Goal: Transaction & Acquisition: Purchase product/service

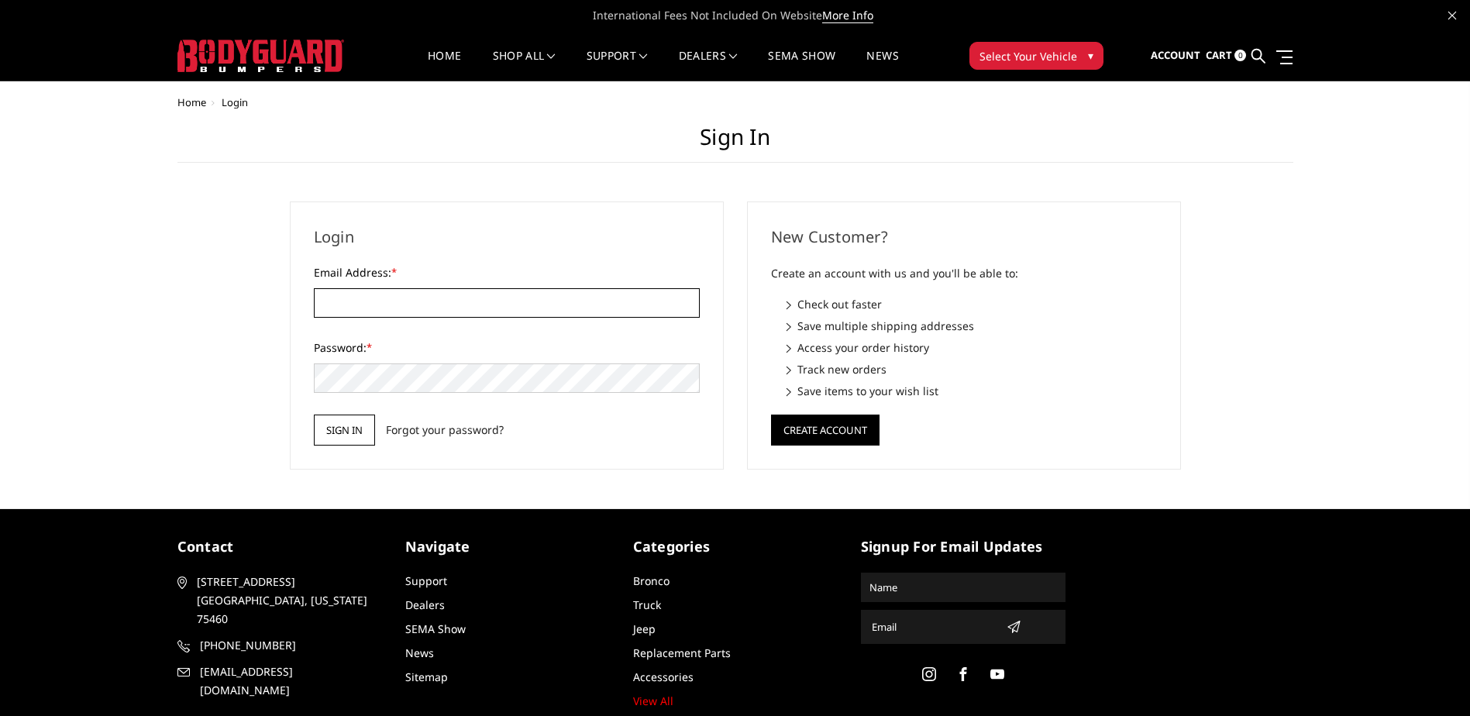
type input "[EMAIL_ADDRESS][DOMAIN_NAME]"
click at [355, 434] on input "Sign in" at bounding box center [344, 429] width 61 height 31
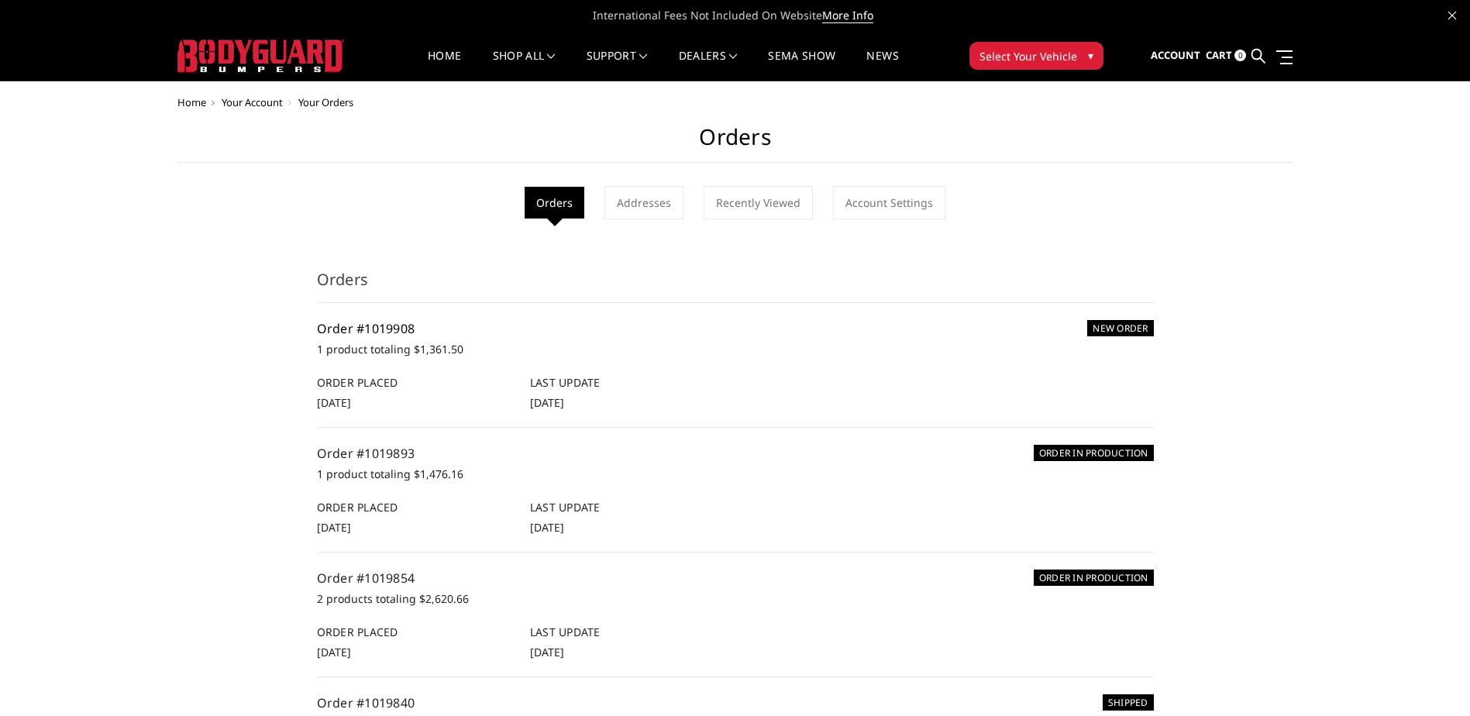
click at [366, 322] on link "Order #1019908" at bounding box center [366, 328] width 98 height 17
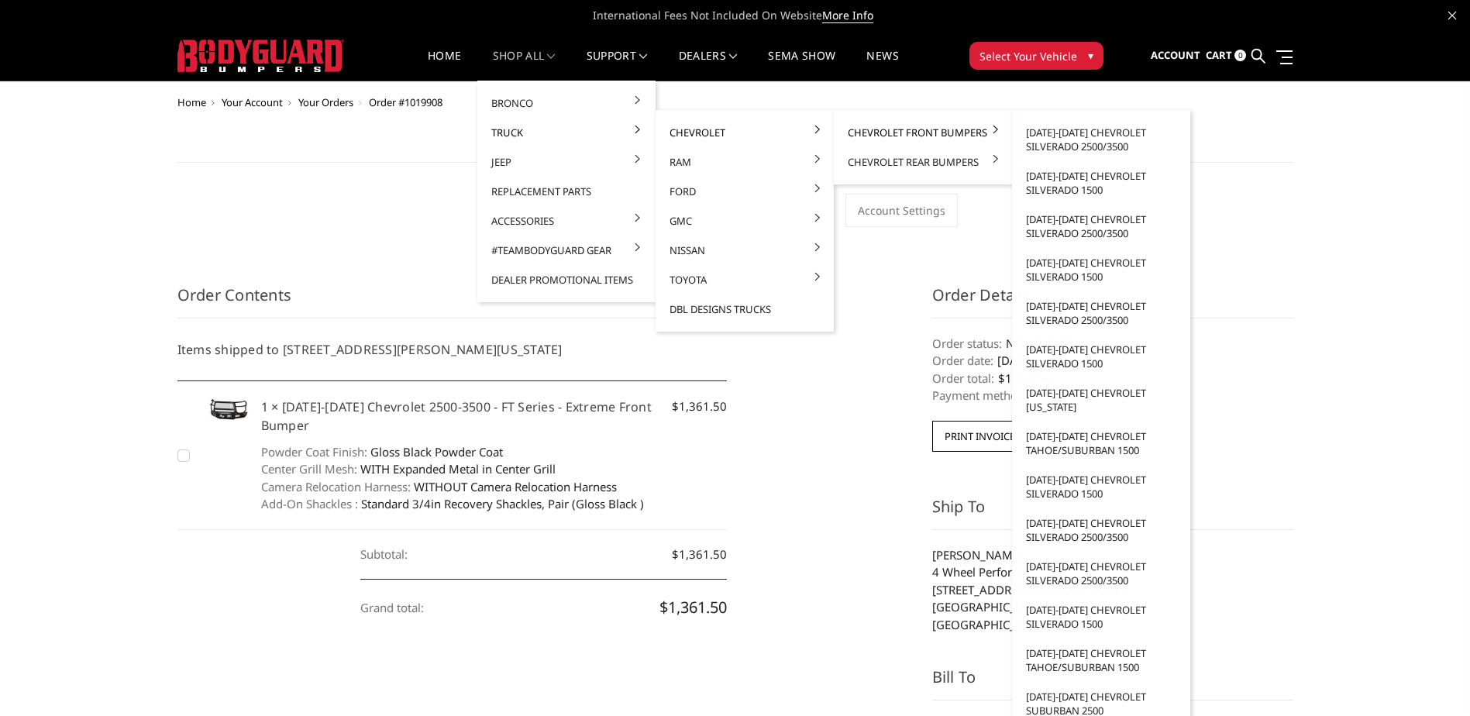
click at [899, 137] on link "Chevrolet Front Bumpers" at bounding box center [923, 132] width 166 height 29
click at [1051, 129] on link "[DATE]-[DATE] Chevrolet Silverado 2500/3500" at bounding box center [1101, 139] width 166 height 43
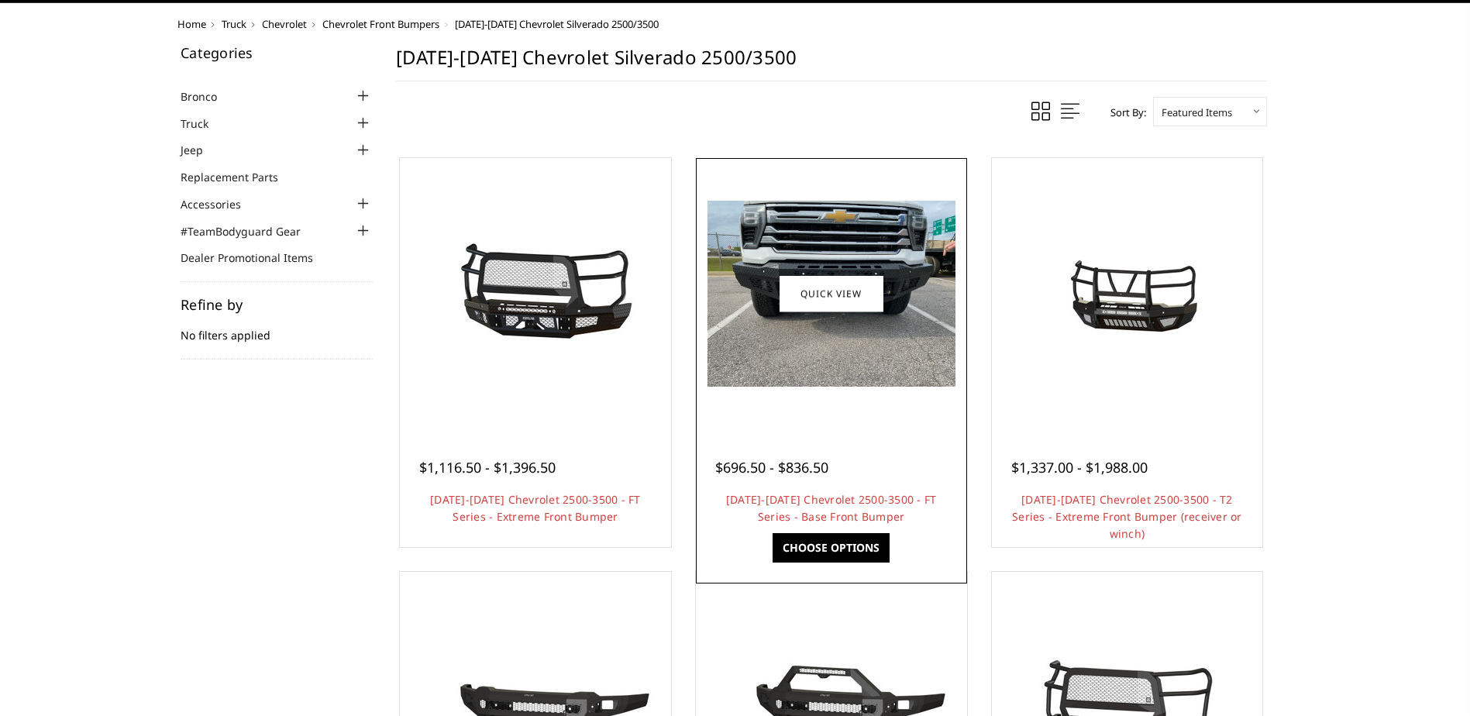
scroll to position [155, 0]
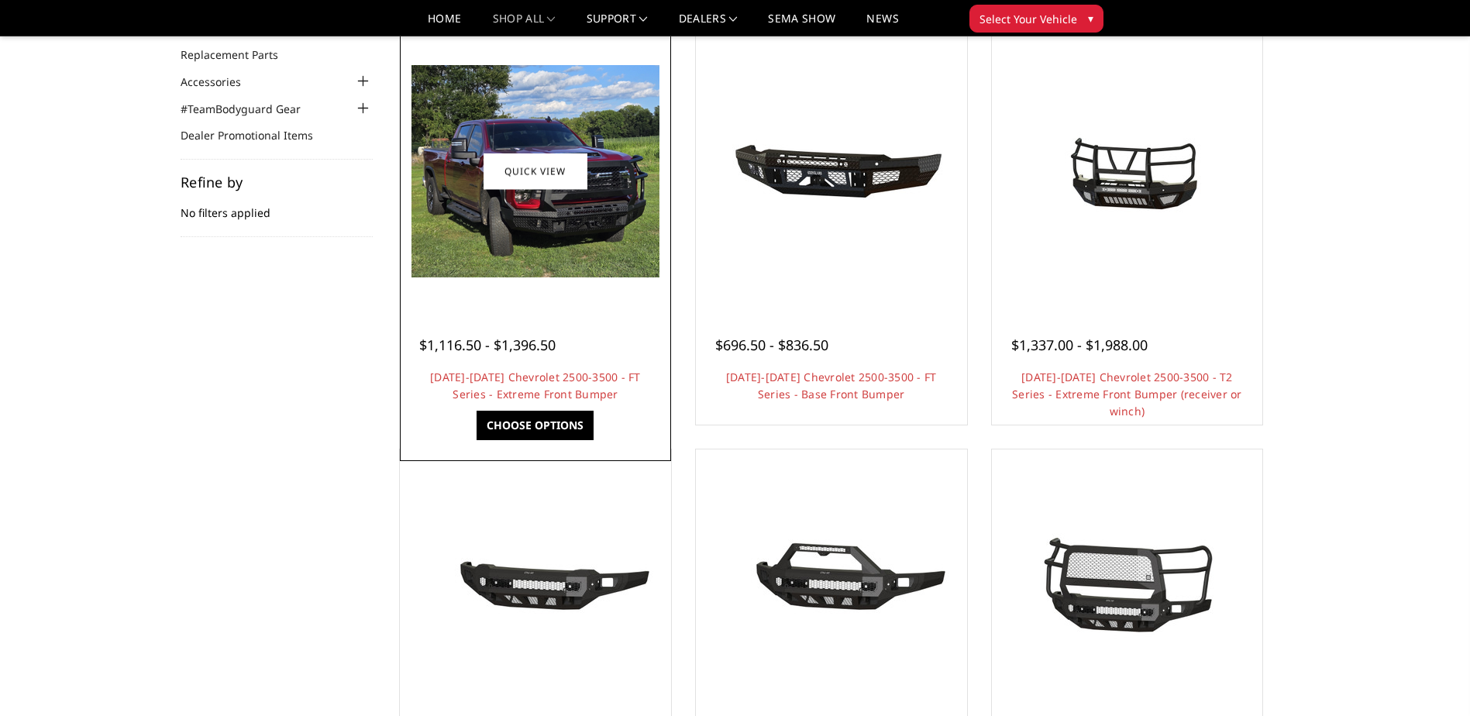
click at [536, 424] on link "Choose Options" at bounding box center [534, 425] width 117 height 29
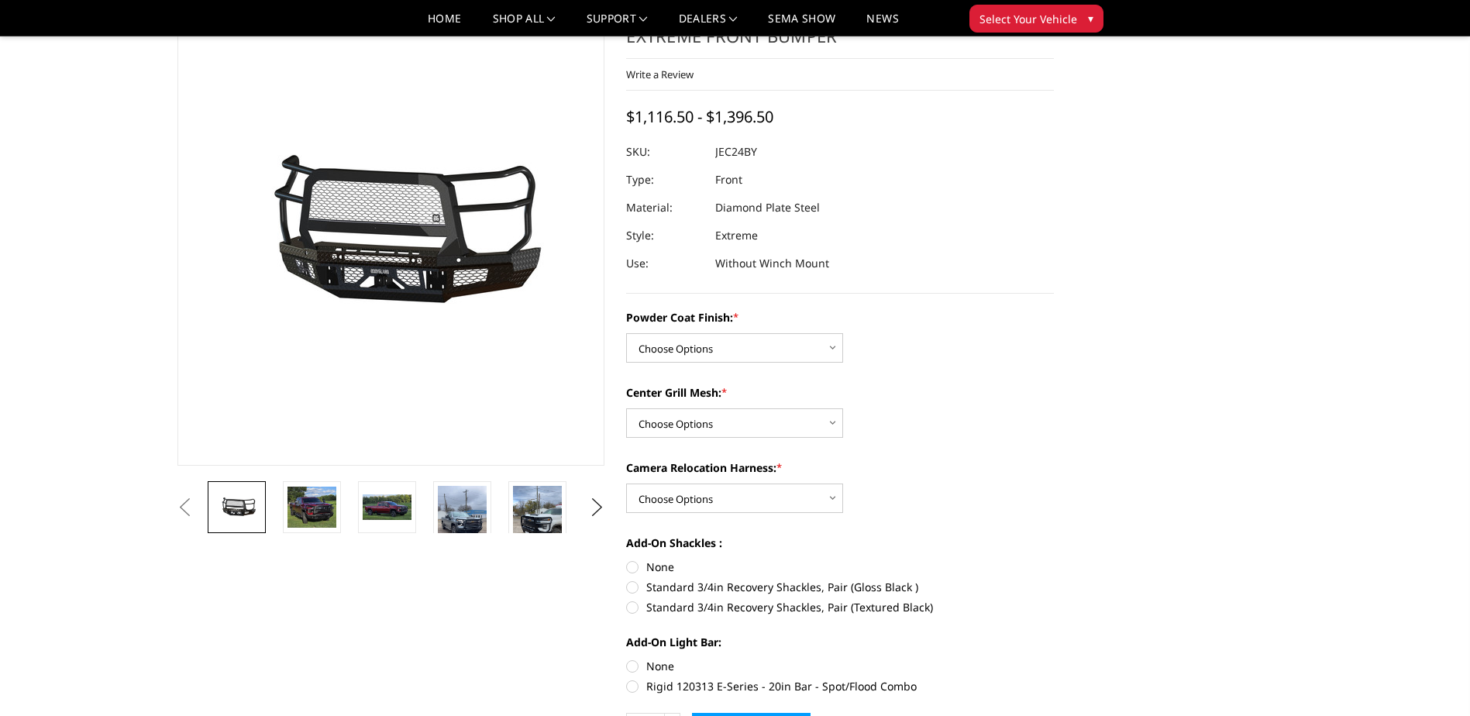
drag, startPoint x: 772, startPoint y: 325, endPoint x: 771, endPoint y: 422, distance: 97.6
click at [772, 327] on div "Powder Coat Finish: * Choose Options Bare Metal Gloss Black Powder Coat Texture…" at bounding box center [840, 335] width 428 height 53
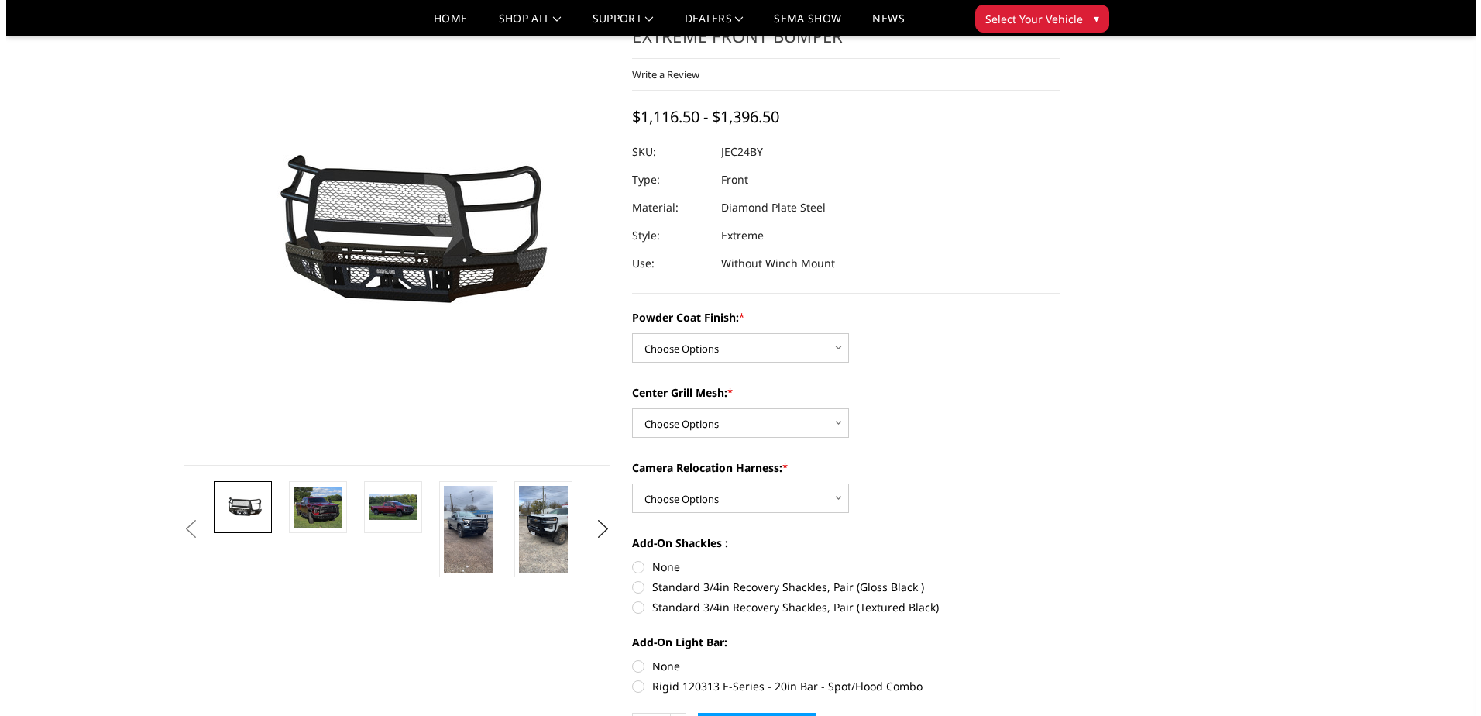
scroll to position [310, 0]
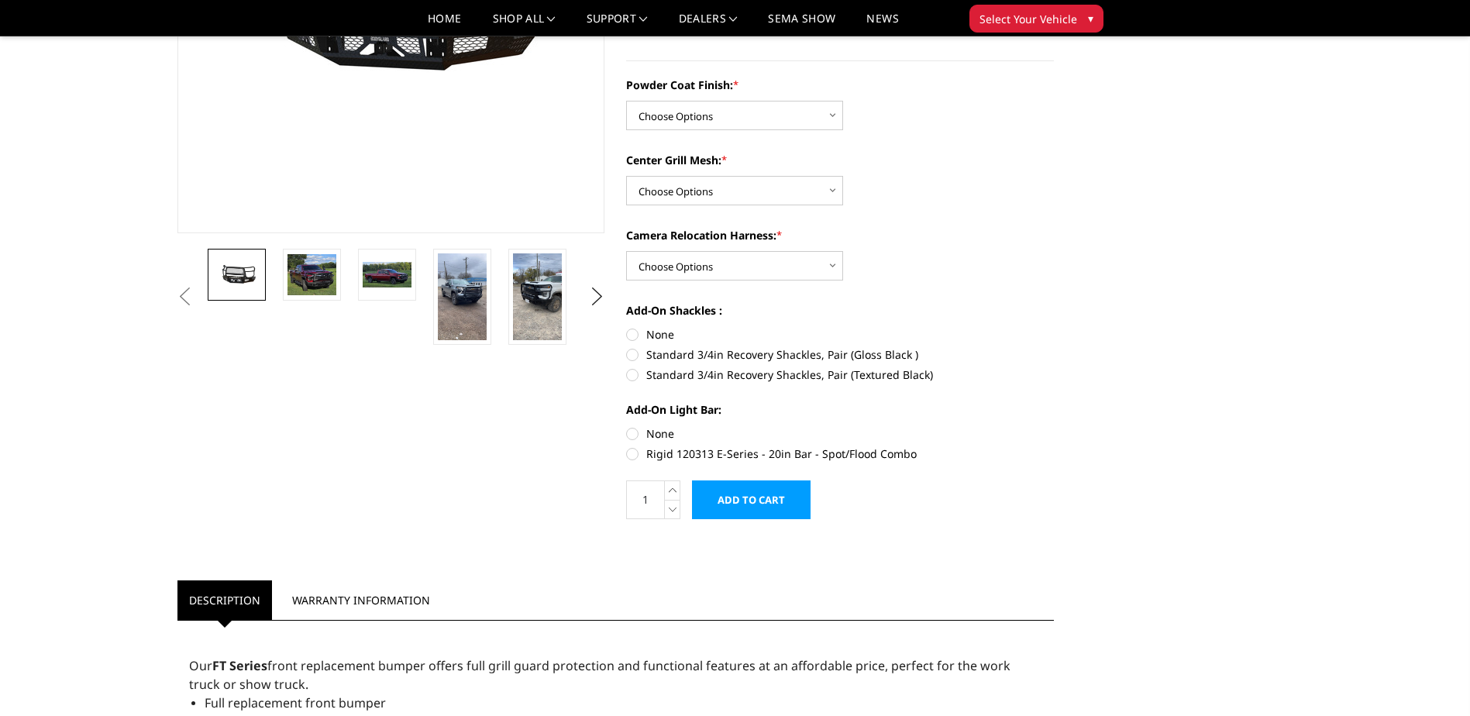
click at [759, 497] on input "Add to Cart" at bounding box center [751, 499] width 119 height 39
click at [749, 125] on select "Choose Options Bare Metal Gloss Black Powder Coat Textured Black Powder Coat" at bounding box center [734, 115] width 217 height 29
select select "3278"
click at [626, 101] on select "Choose Options Bare Metal Gloss Black Powder Coat Textured Black Powder Coat" at bounding box center [734, 115] width 217 height 29
drag, startPoint x: 693, startPoint y: 182, endPoint x: 678, endPoint y: 205, distance: 27.5
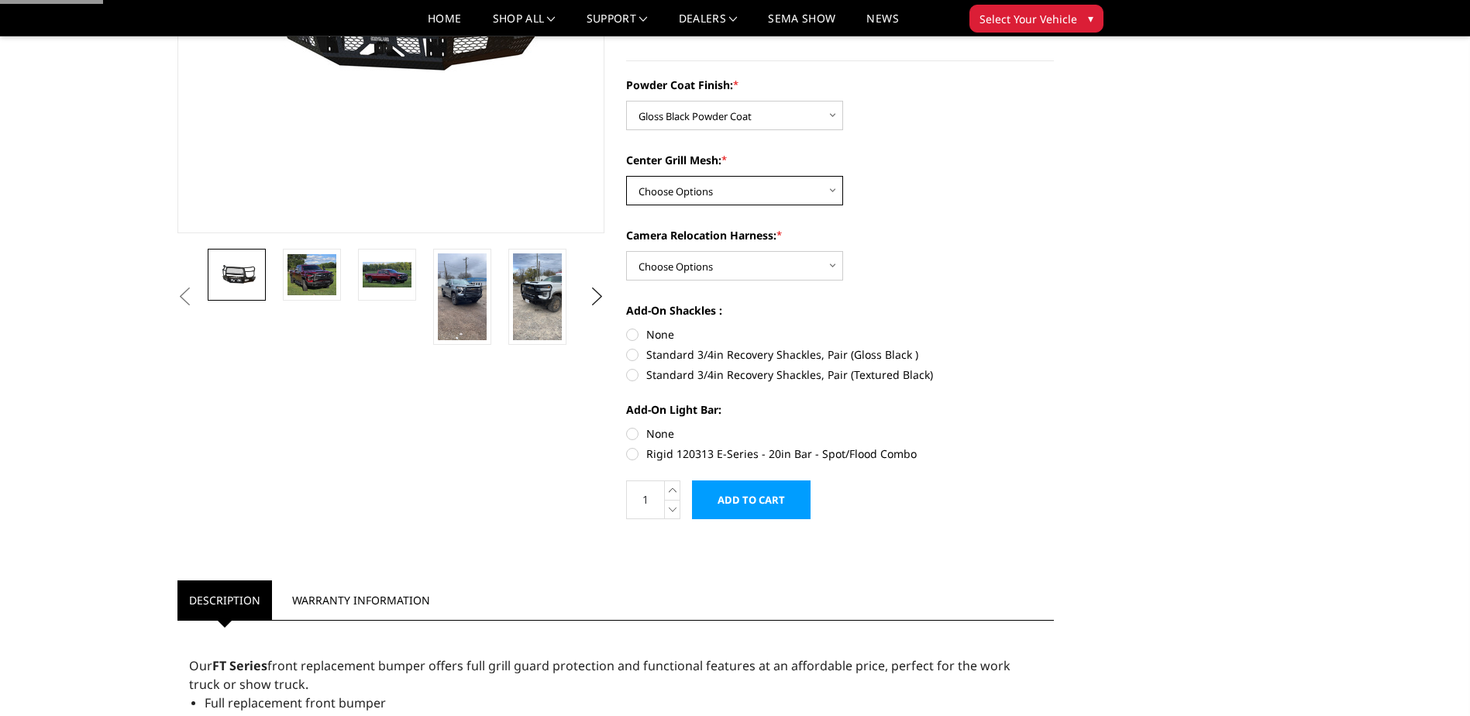
click at [693, 182] on select "Choose Options WITH Expanded Metal in Center Grill WITHOUT Expanded Metal in Ce…" at bounding box center [734, 190] width 217 height 29
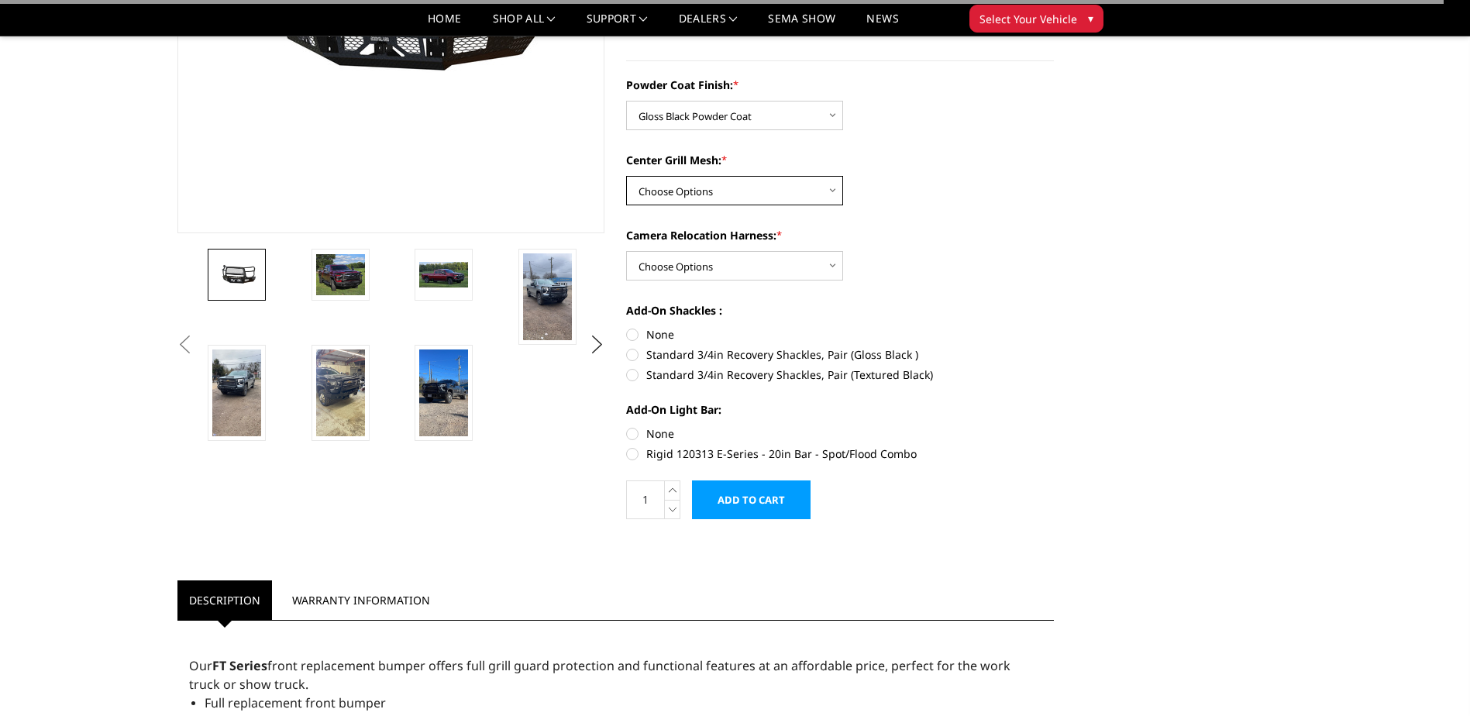
select select "3281"
click at [626, 176] on select "Choose Options WITH Expanded Metal in Center Grill WITHOUT Expanded Metal in Ce…" at bounding box center [734, 190] width 217 height 29
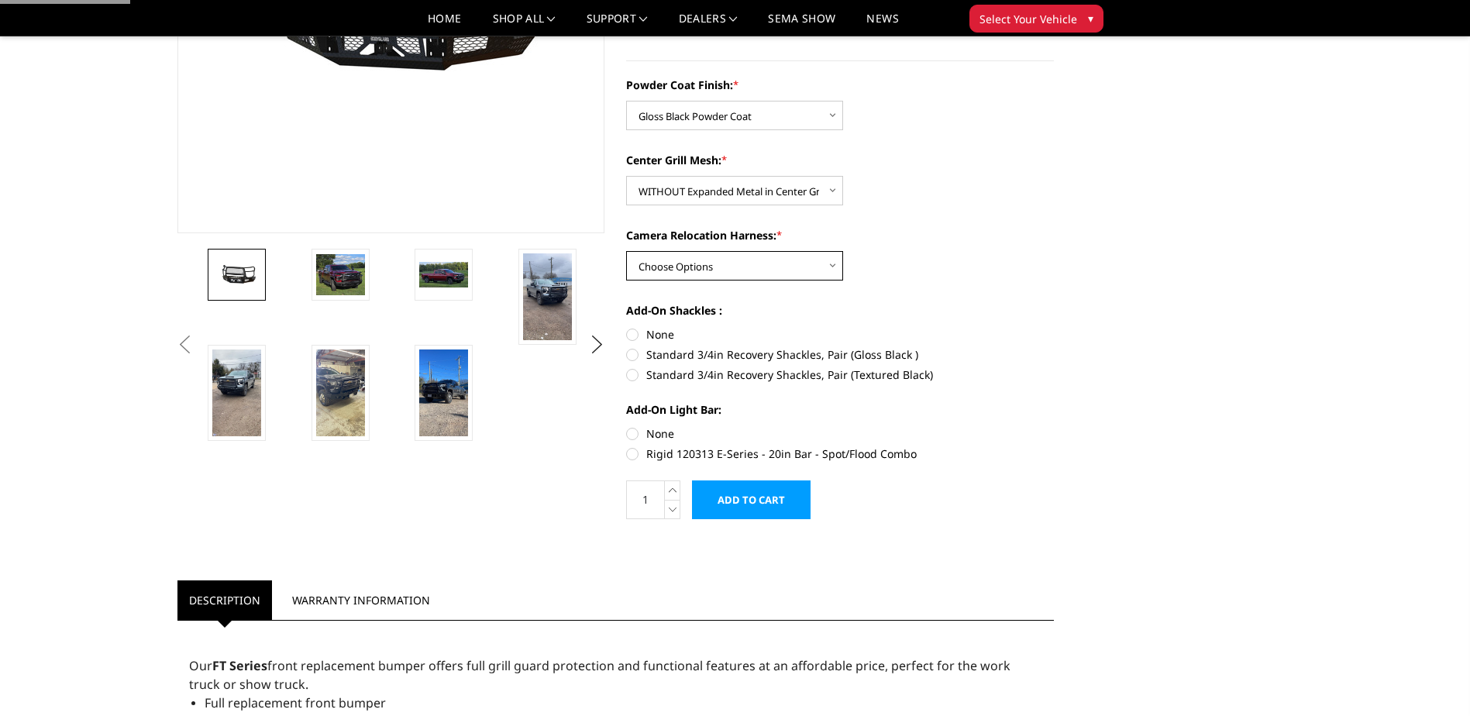
drag, startPoint x: 685, startPoint y: 258, endPoint x: 685, endPoint y: 283, distance: 24.8
click at [685, 258] on select "Choose Options WITH Camera Relocation Harness WITHOUT Camera Relocation Harness" at bounding box center [734, 265] width 217 height 29
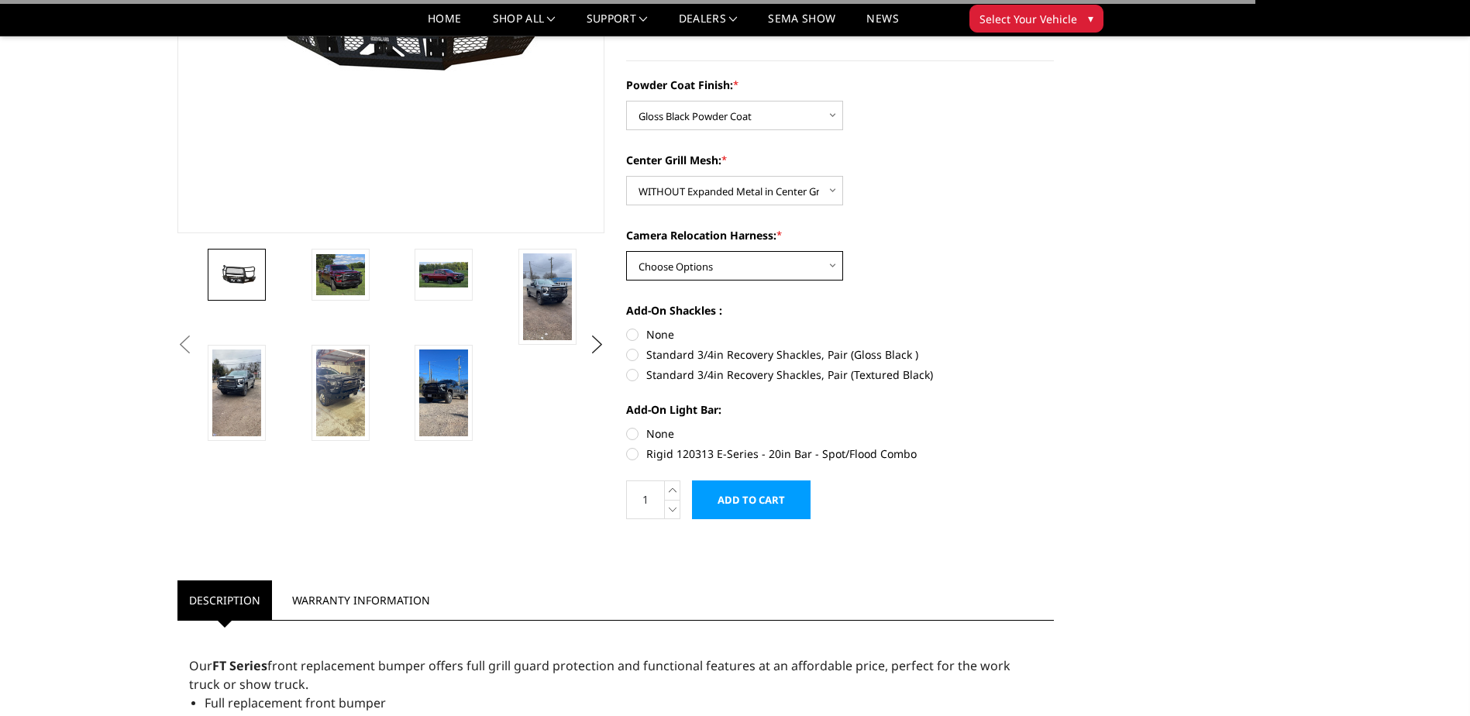
select select "3282"
click at [626, 251] on select "Choose Options WITH Camera Relocation Harness WITHOUT Camera Relocation Harness" at bounding box center [734, 265] width 217 height 29
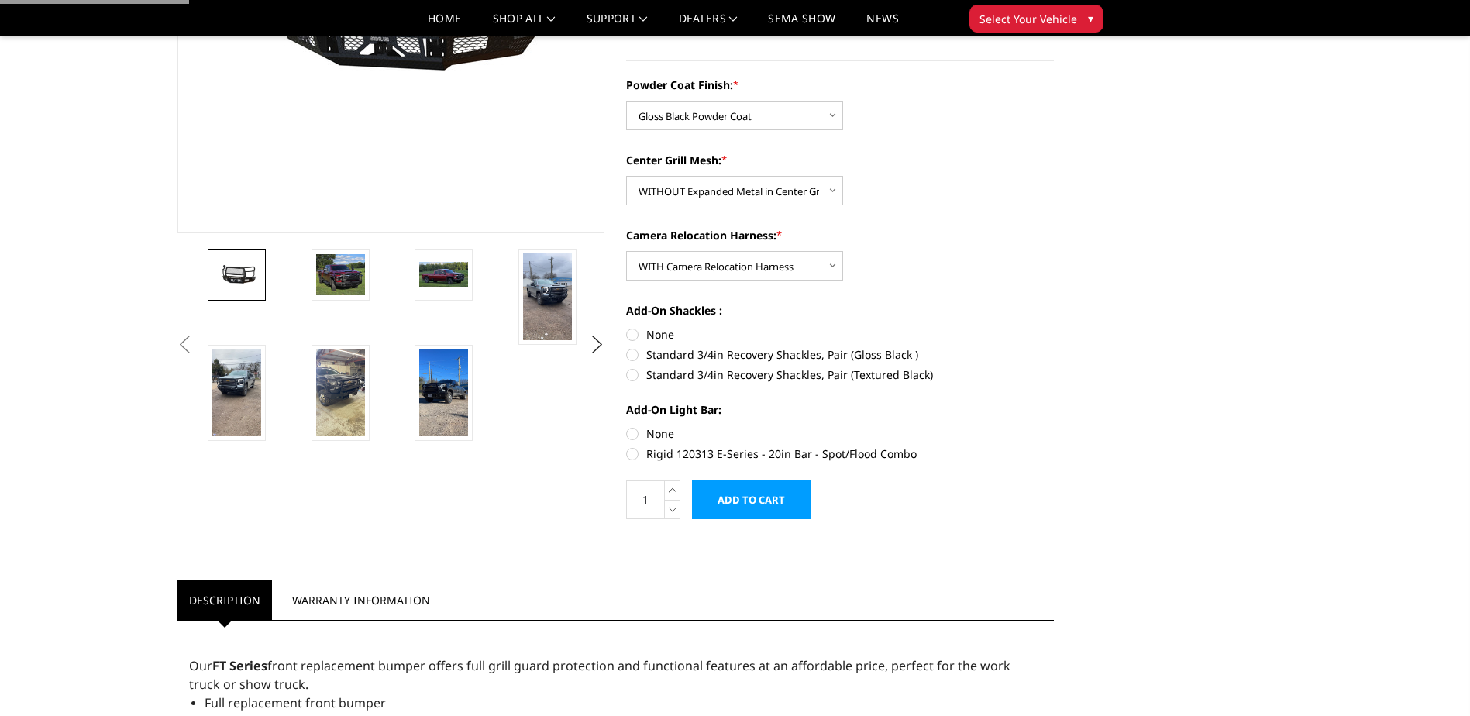
click at [744, 485] on input "Add to Cart" at bounding box center [751, 499] width 119 height 39
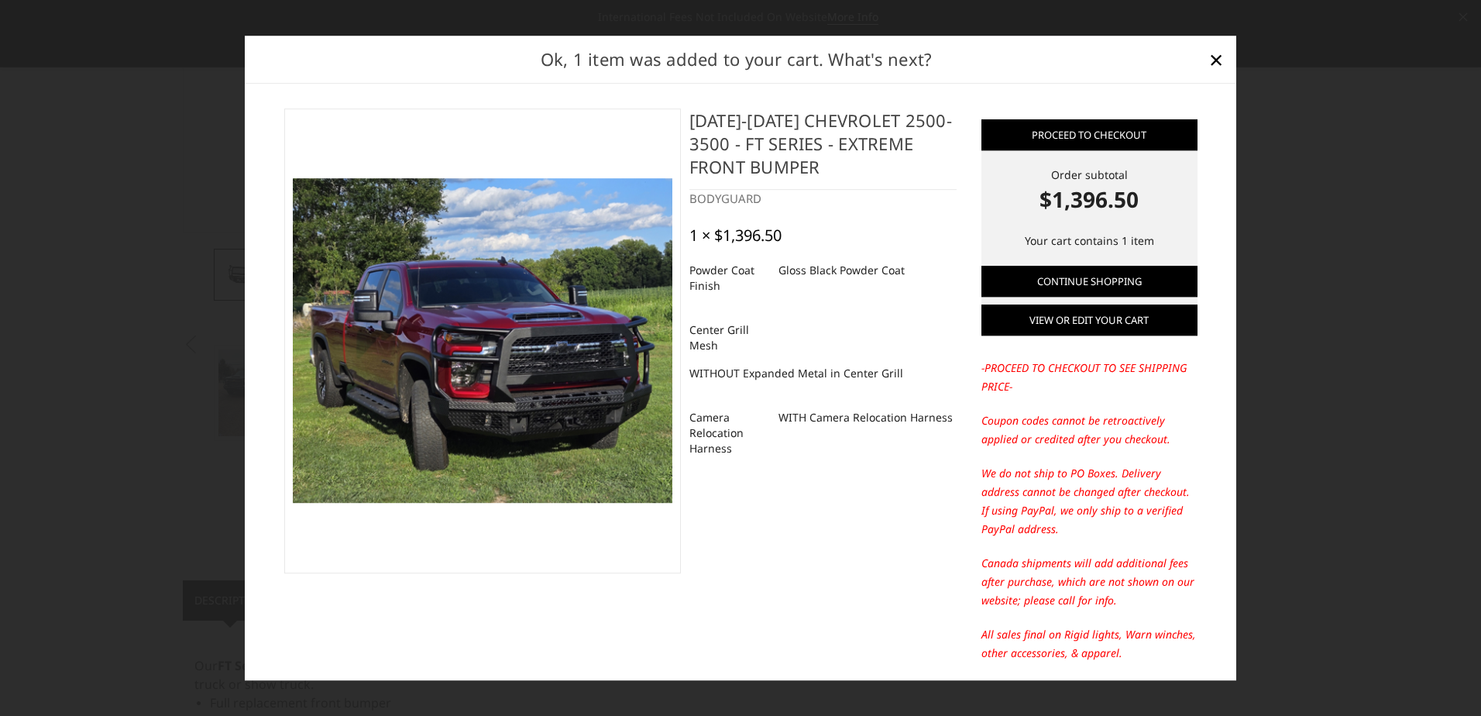
click at [1083, 320] on link "View or edit your cart" at bounding box center [1090, 320] width 216 height 31
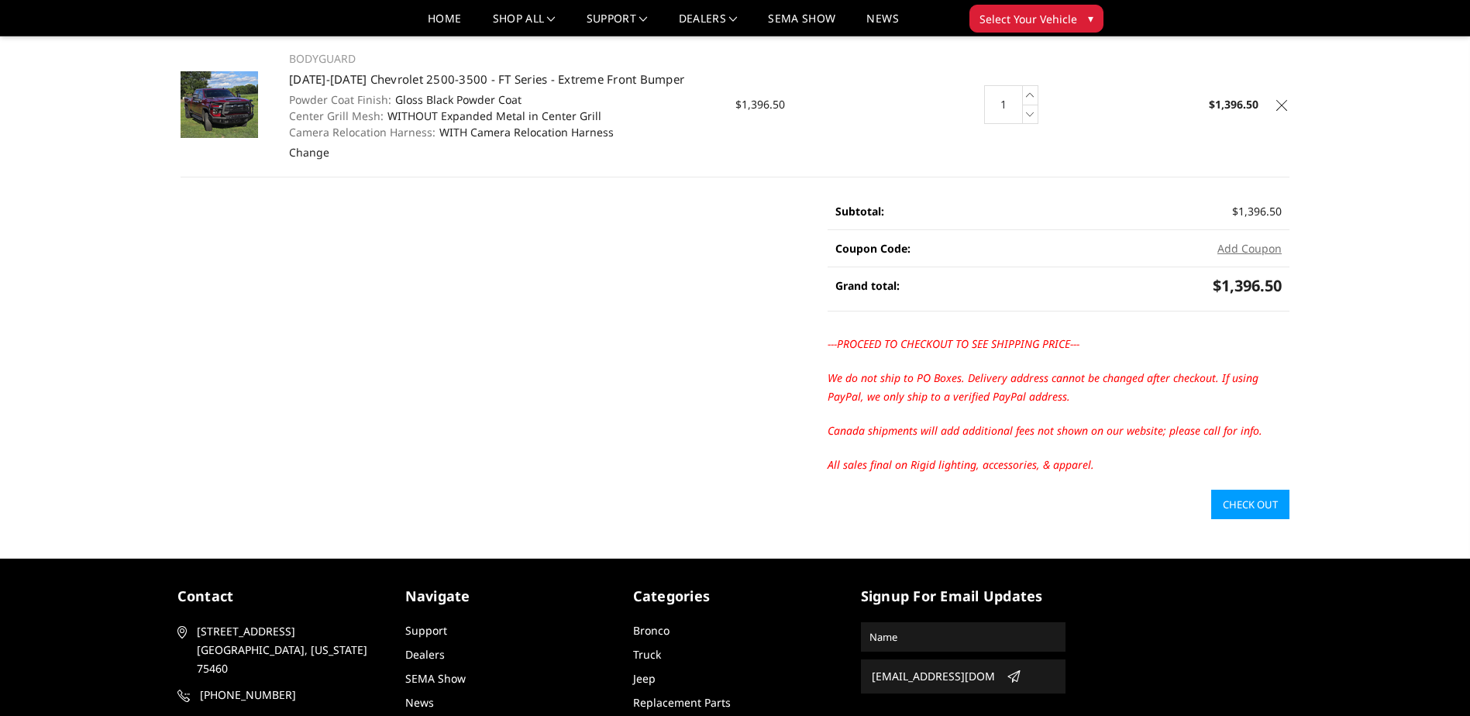
scroll to position [155, 0]
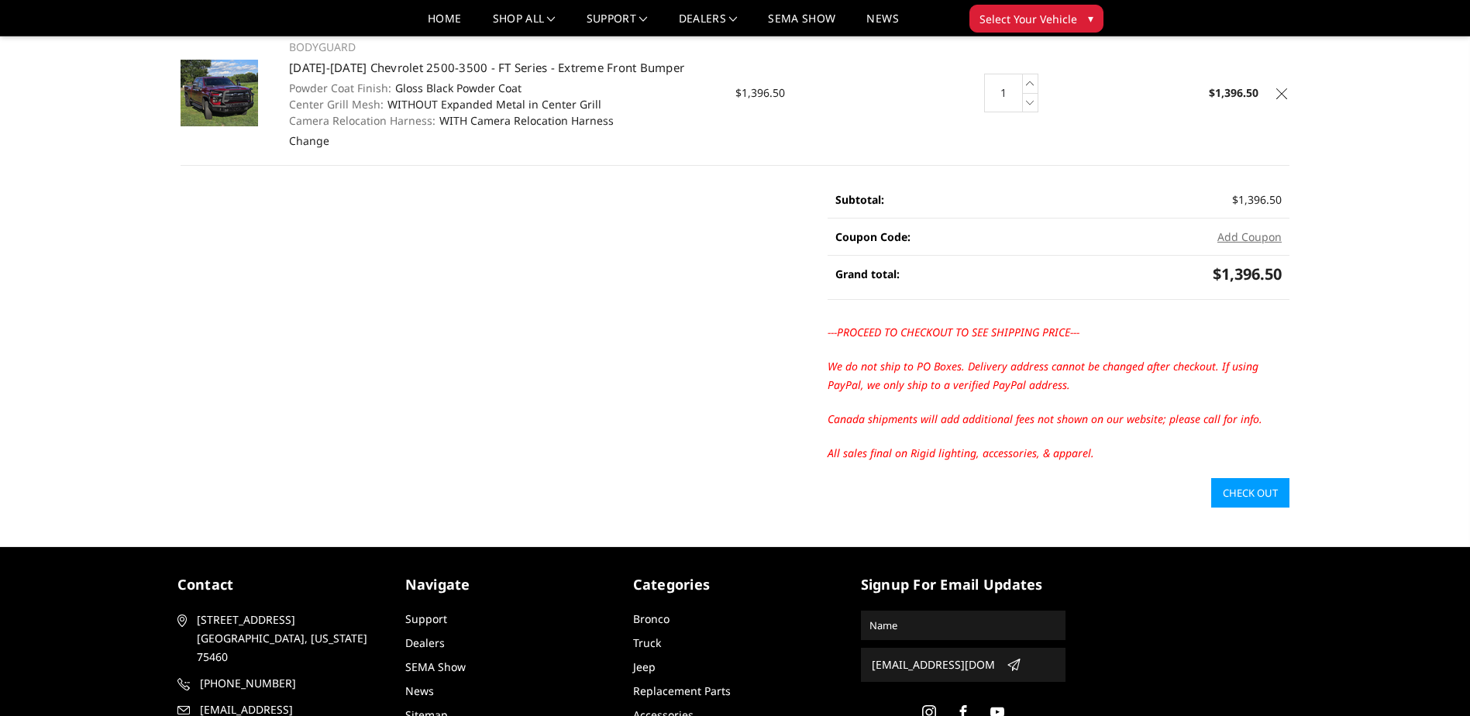
click at [1236, 488] on link "Check out" at bounding box center [1250, 492] width 78 height 29
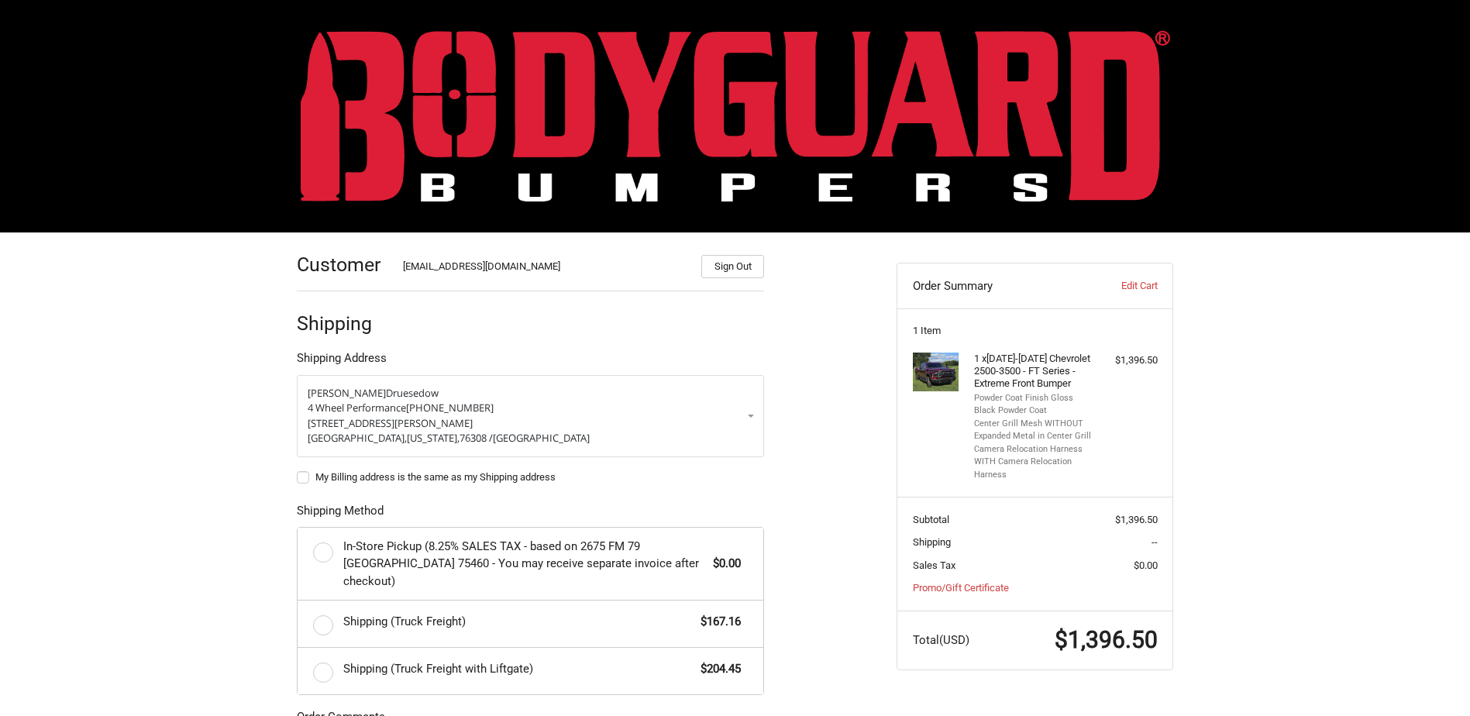
click at [862, 383] on div "Customer customerservice@4wheelperformance.com Sign Out Shipping Shipping Addre…" at bounding box center [585, 595] width 600 height 727
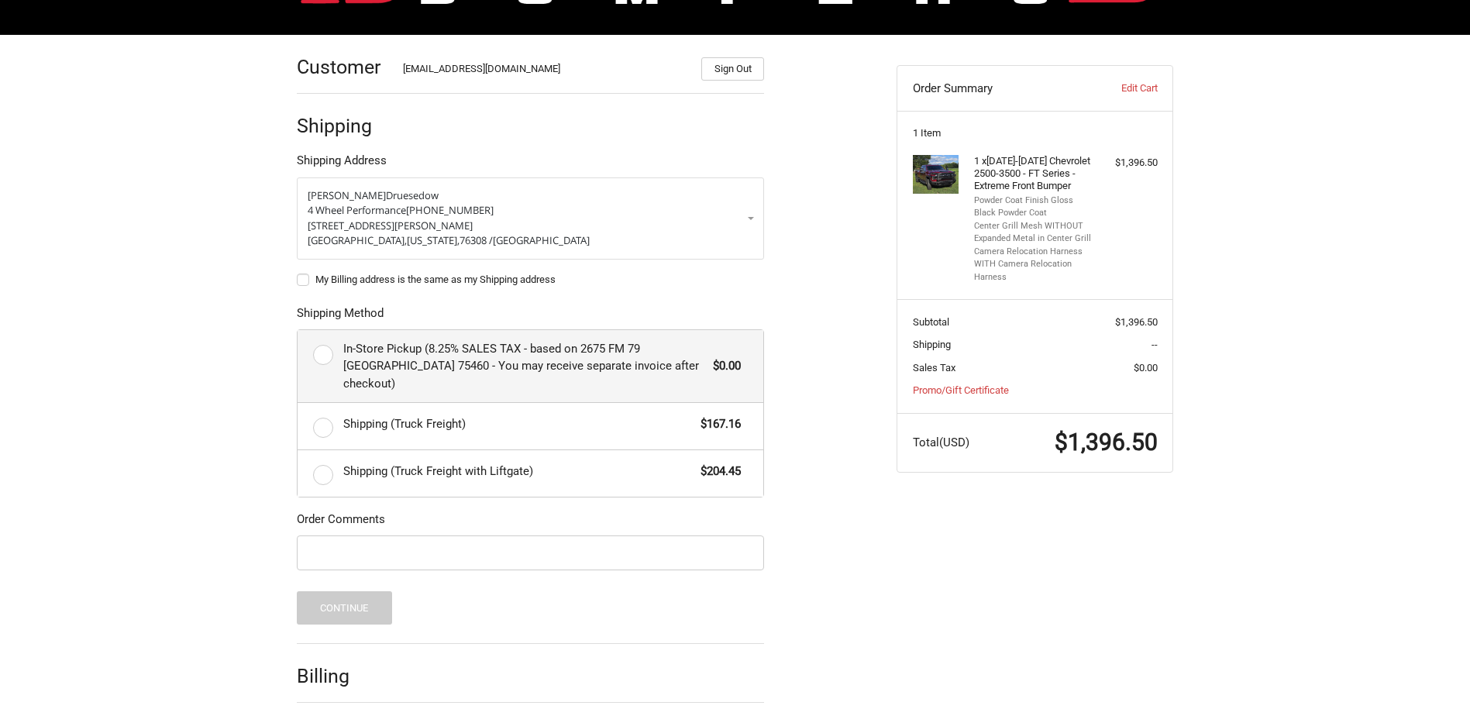
scroll to position [232, 0]
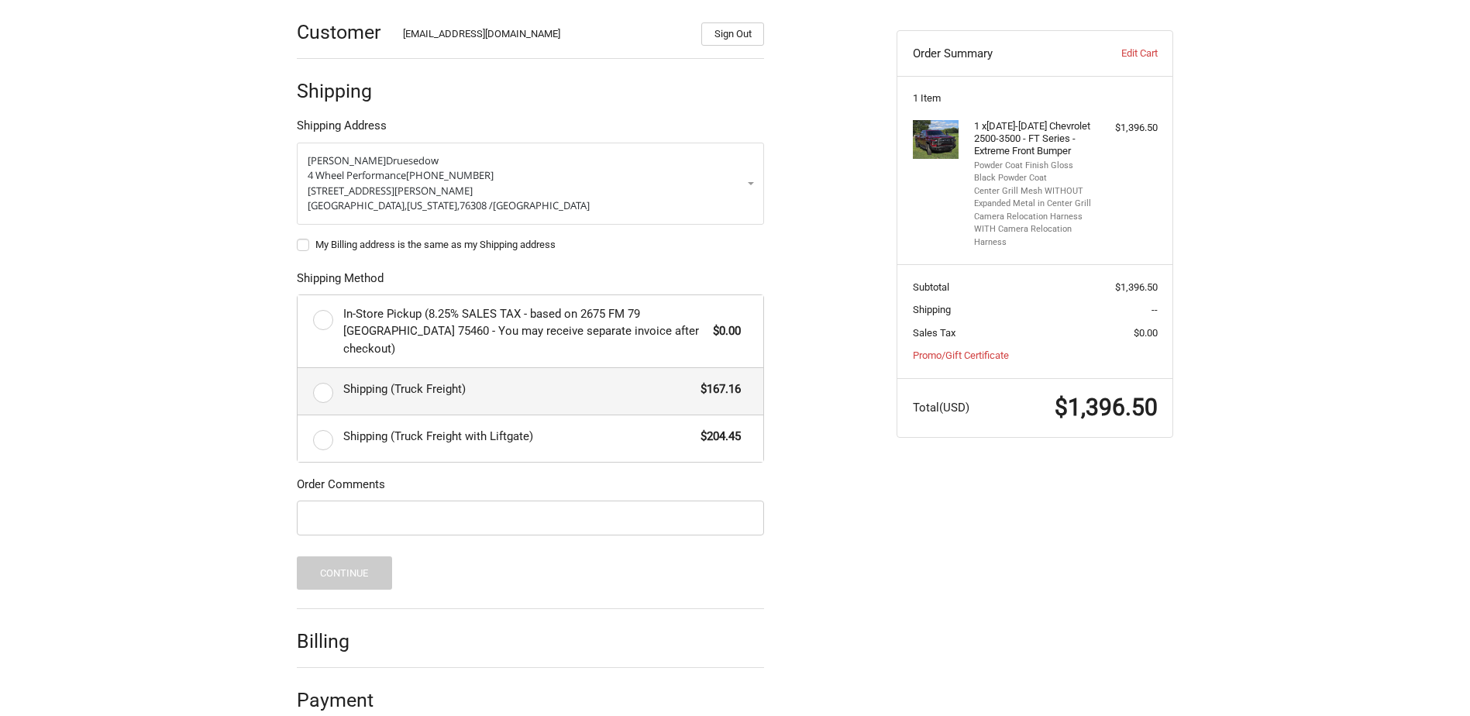
click at [384, 380] on span "Shipping (Truck Freight)" at bounding box center [518, 389] width 350 height 18
click at [298, 368] on input "Shipping (Truck Freight) $167.16" at bounding box center [297, 368] width 1 height 1
radio input "true"
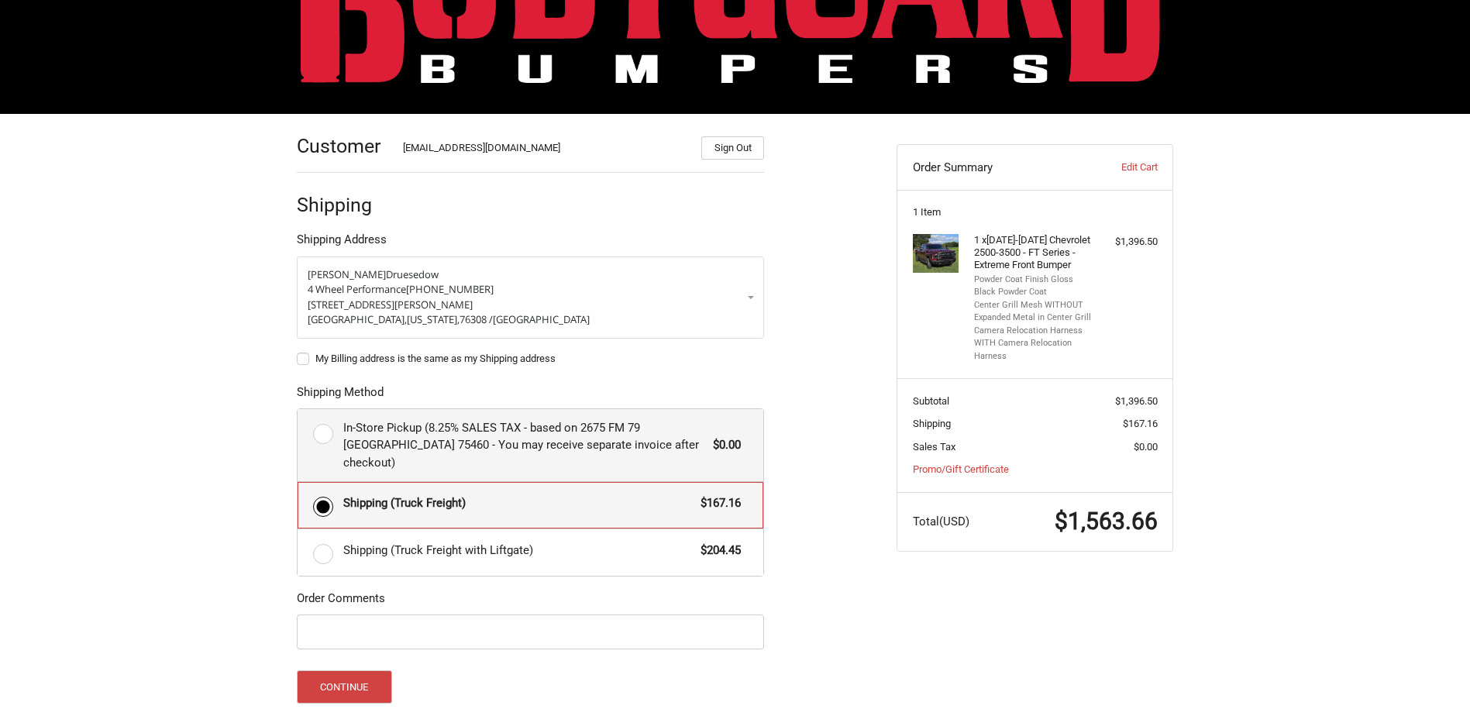
scroll to position [0, 0]
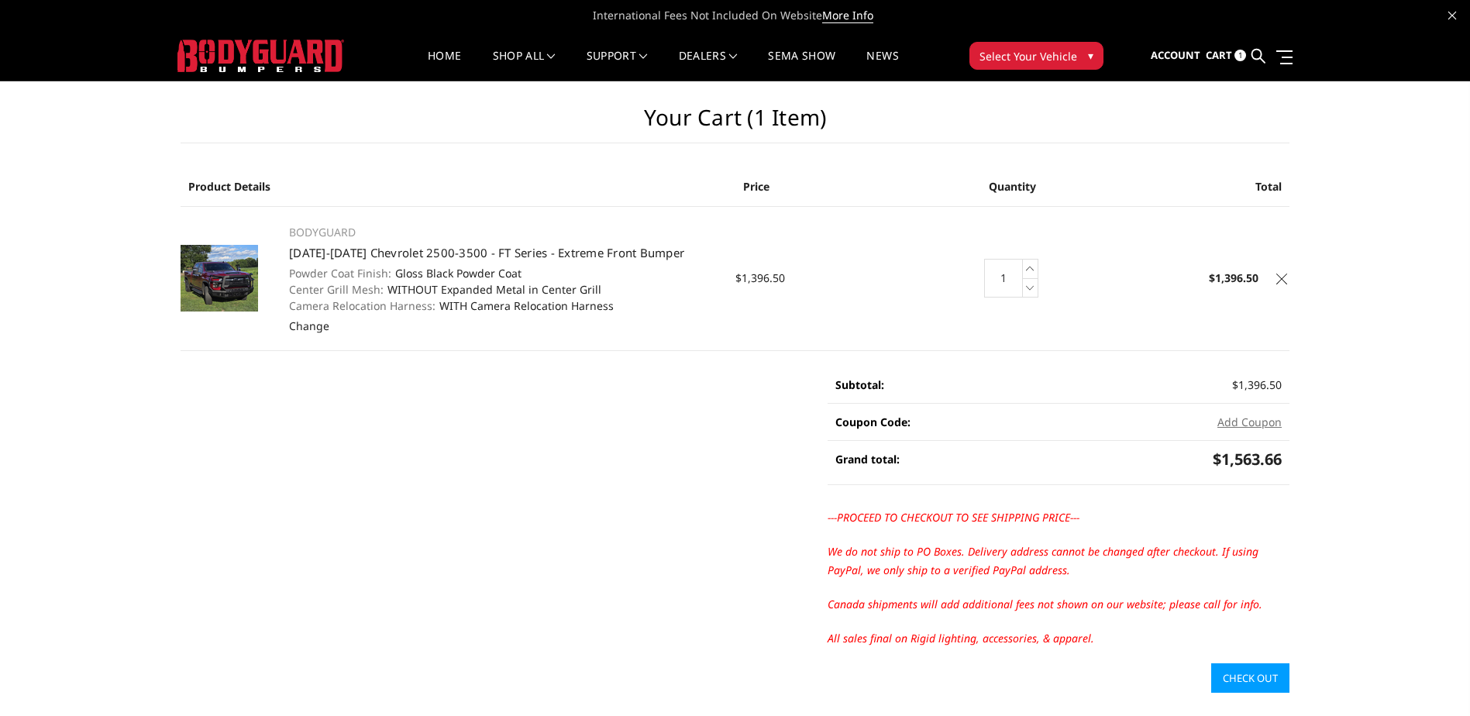
click at [1282, 281] on icon at bounding box center [1281, 278] width 11 height 11
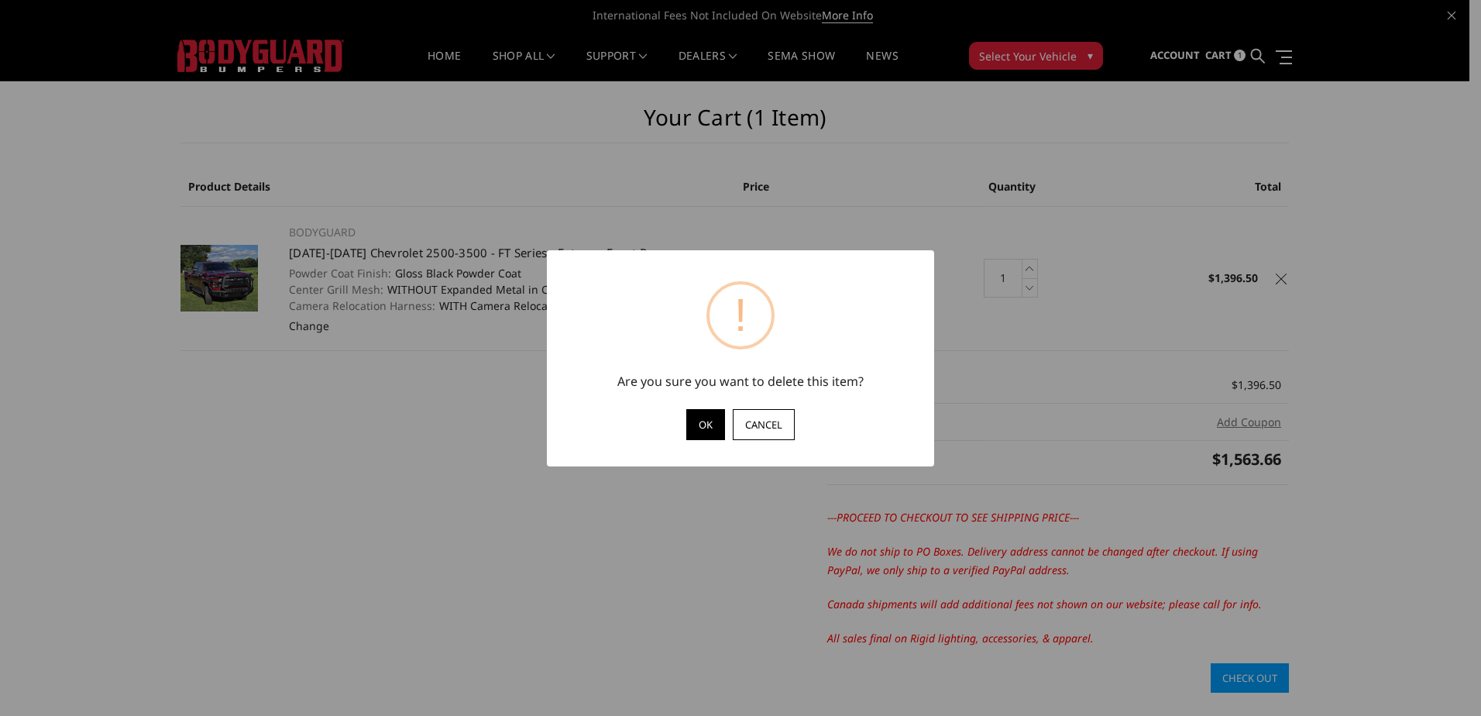
click at [708, 429] on button "OK" at bounding box center [705, 424] width 39 height 31
